Goal: Information Seeking & Learning: Learn about a topic

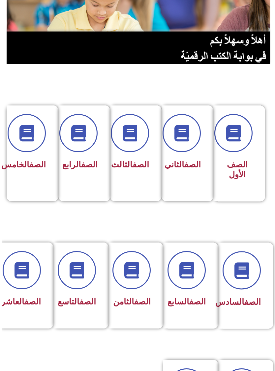
scroll to position [74, -2]
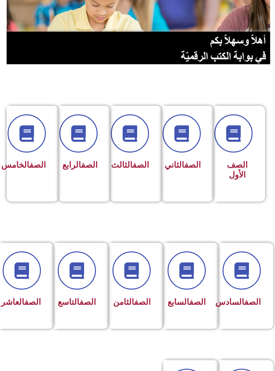
click at [253, 275] on span at bounding box center [241, 270] width 38 height 38
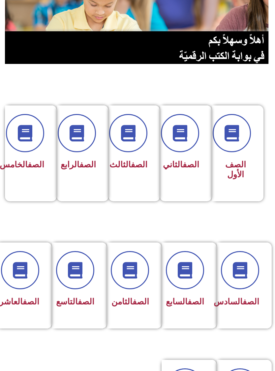
scroll to position [75, 0]
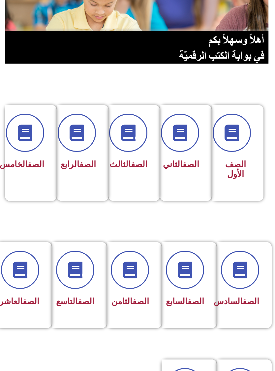
click at [121, 169] on h3 "الصف الثالث" at bounding box center [132, 164] width 31 height 10
click at [133, 145] on span at bounding box center [128, 133] width 38 height 38
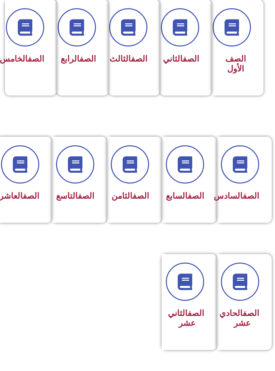
scroll to position [201, 0]
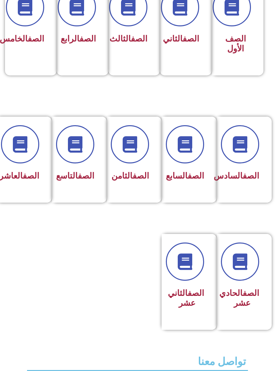
click at [139, 59] on div "الصف الثالث" at bounding box center [132, 23] width 48 height 86
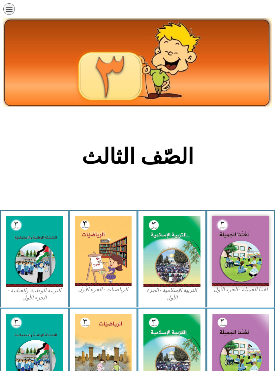
click at [238, 253] on img at bounding box center [240, 251] width 57 height 70
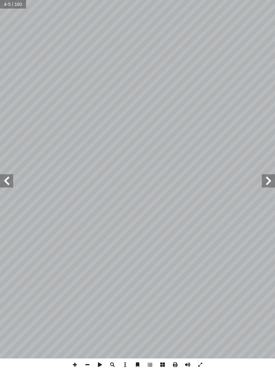
click at [3, 182] on span at bounding box center [6, 180] width 13 height 13
click at [8, 180] on span at bounding box center [6, 180] width 13 height 13
click at [9, 180] on span at bounding box center [6, 180] width 13 height 13
click at [8, 178] on span at bounding box center [6, 180] width 13 height 13
click at [12, 181] on span at bounding box center [6, 180] width 13 height 13
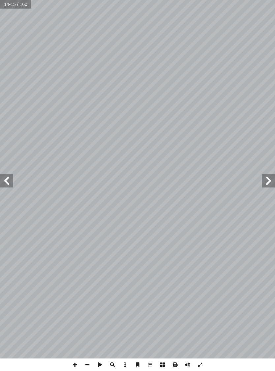
click at [11, 177] on span at bounding box center [6, 180] width 13 height 13
click at [2, 181] on span at bounding box center [6, 180] width 13 height 13
click at [2, 177] on span at bounding box center [6, 180] width 13 height 13
click at [3, 178] on span at bounding box center [6, 180] width 13 height 13
click at [0, 175] on span at bounding box center [6, 180] width 13 height 13
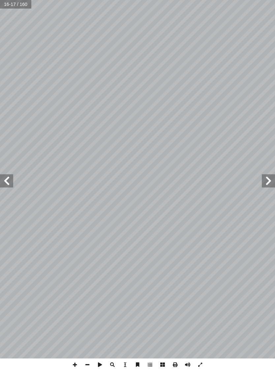
click at [1, 177] on span at bounding box center [6, 180] width 13 height 13
